Goal: Information Seeking & Learning: Learn about a topic

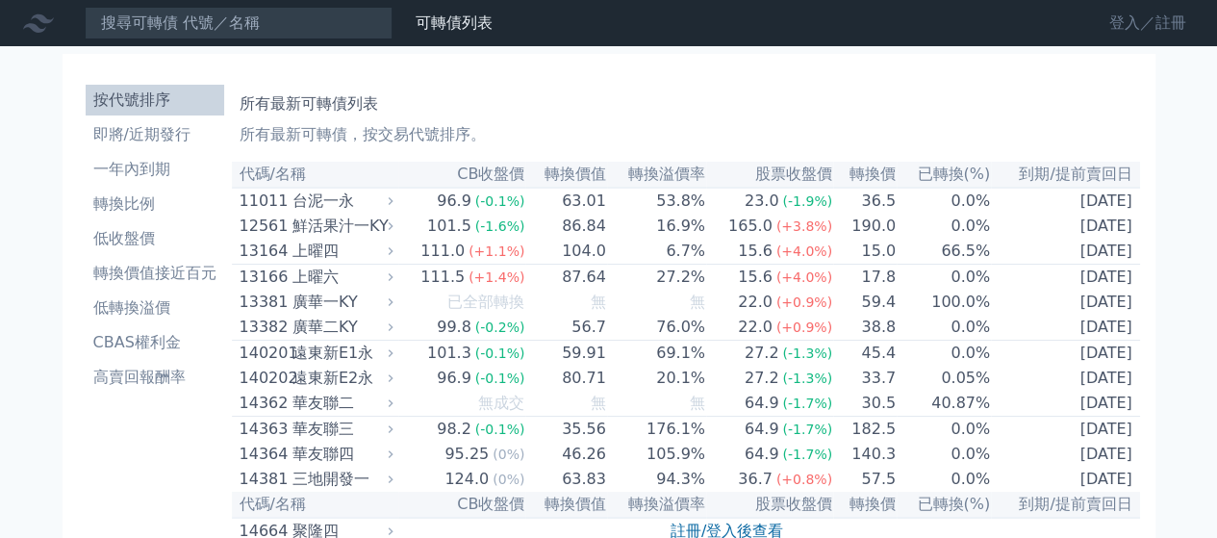
click at [1115, 14] on link "登入／註冊" at bounding box center [1148, 23] width 108 height 31
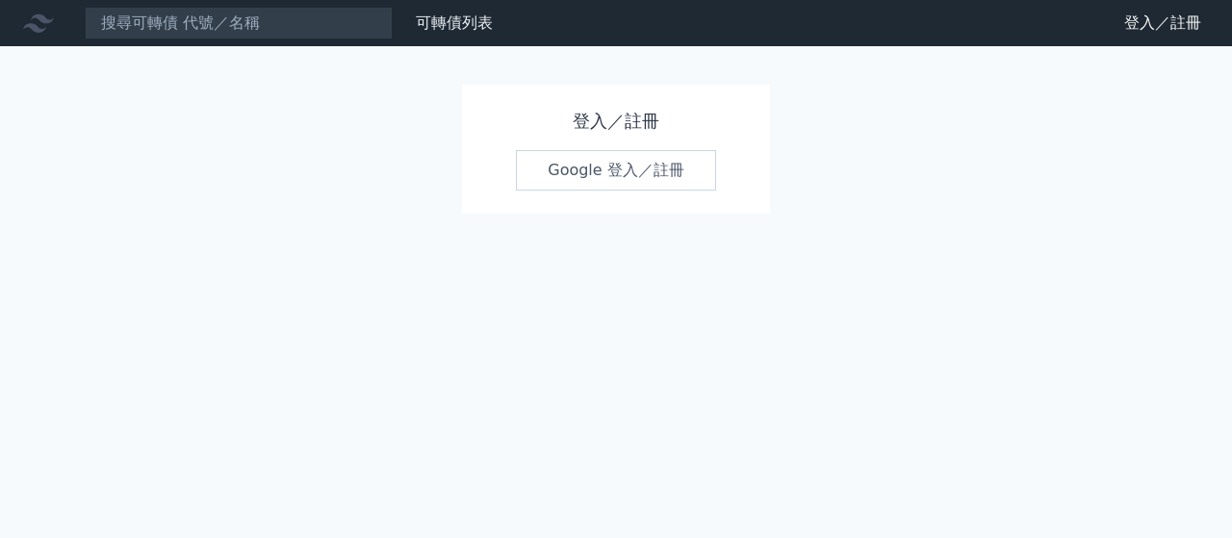
click at [582, 170] on link "Google 登入／註冊" at bounding box center [616, 170] width 200 height 40
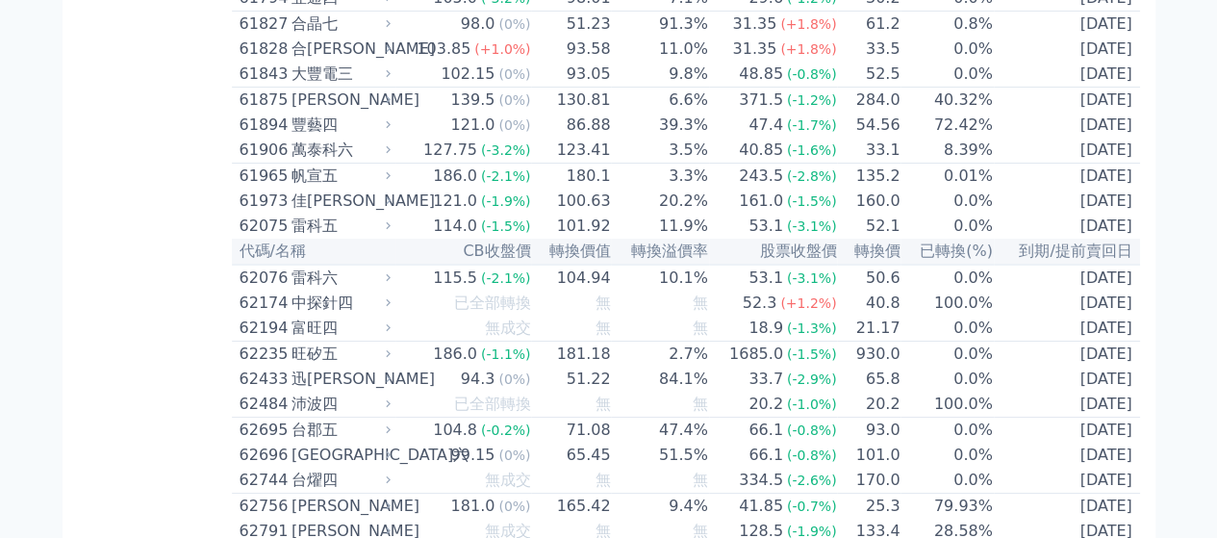
scroll to position [6737, 0]
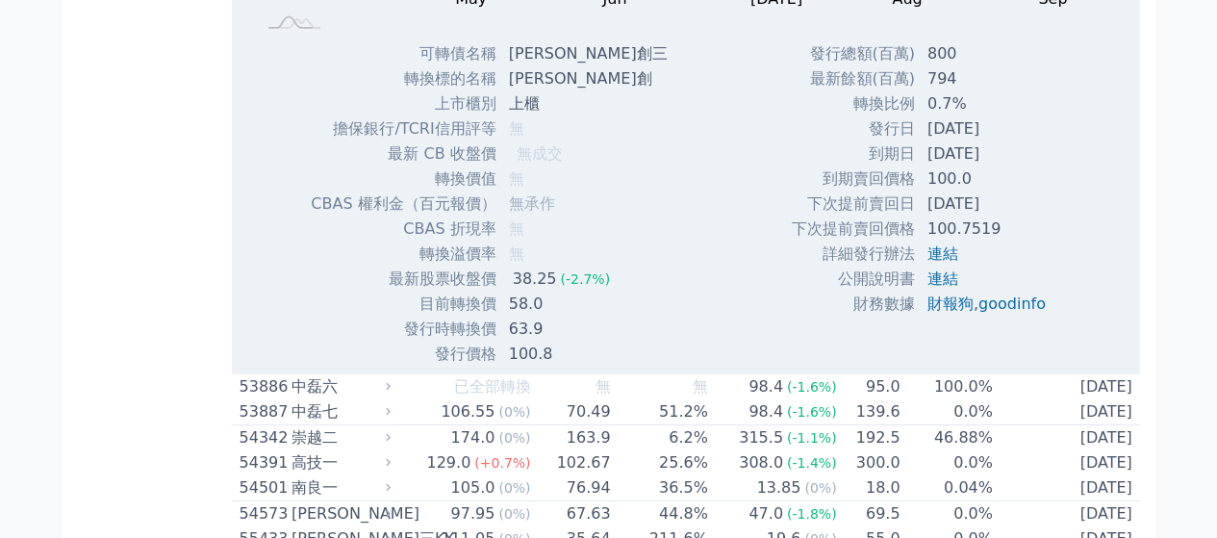
scroll to position [7185, 0]
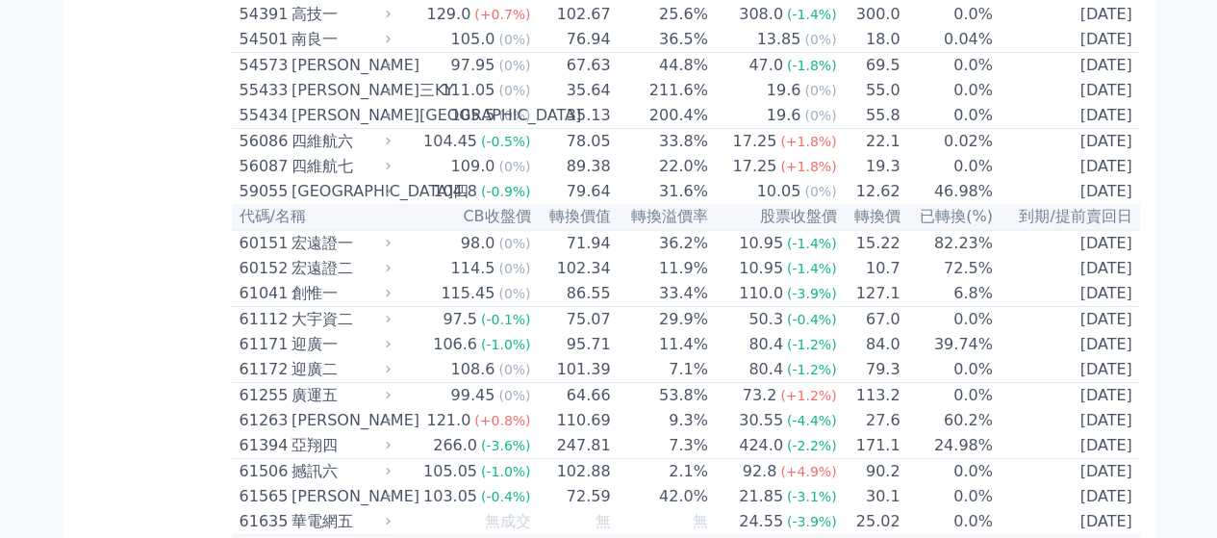
drag, startPoint x: 512, startPoint y: 64, endPoint x: 549, endPoint y: 61, distance: 36.7
copy td "[PERSON_NAME]創三"
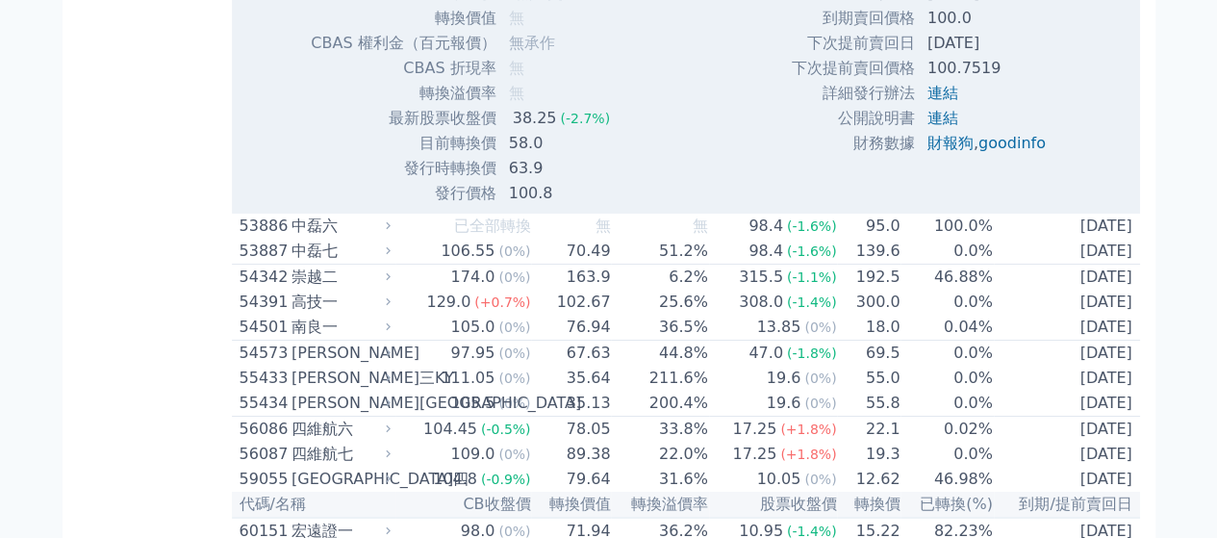
scroll to position [6884, 0]
